Goal: Find specific fact: Find contact information

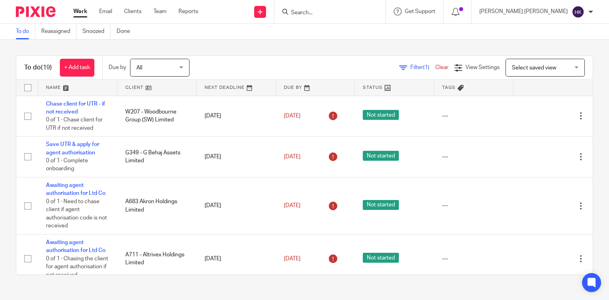
click at [361, 13] on input "Search" at bounding box center [325, 13] width 71 height 7
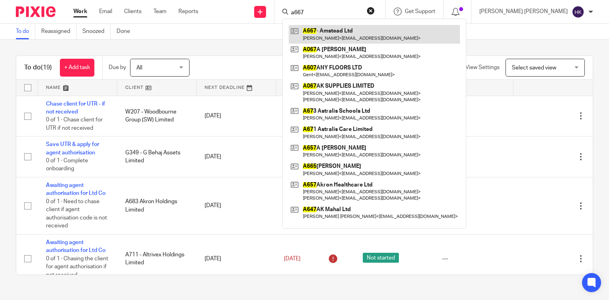
type input "a667"
click at [399, 36] on link at bounding box center [373, 34] width 171 height 18
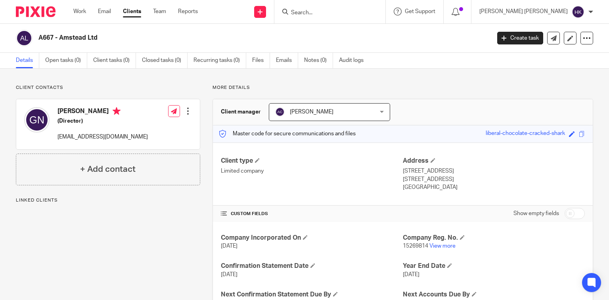
drag, startPoint x: 139, startPoint y: 139, endPoint x: 57, endPoint y: 148, distance: 82.9
click at [57, 148] on div "[PERSON_NAME] (Director) [EMAIL_ADDRESS][DOMAIN_NAME] Edit contact Create clien…" at bounding box center [107, 124] width 183 height 50
copy p "[EMAIL_ADDRESS][DOMAIN_NAME]"
